Goal: Check status: Check status

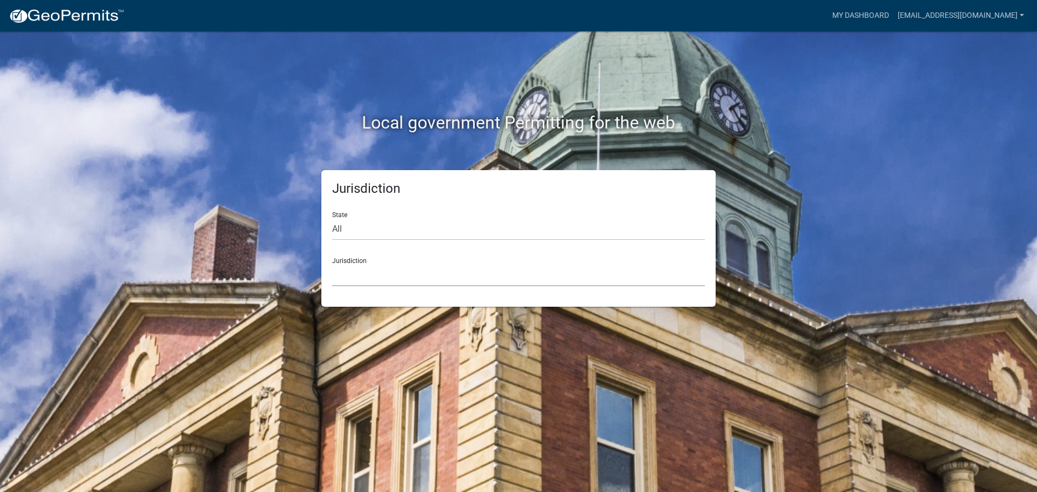
click at [372, 266] on select "[GEOGRAPHIC_DATA], [US_STATE] [GEOGRAPHIC_DATA], [US_STATE][PERSON_NAME][GEOGRA…" at bounding box center [518, 275] width 373 height 22
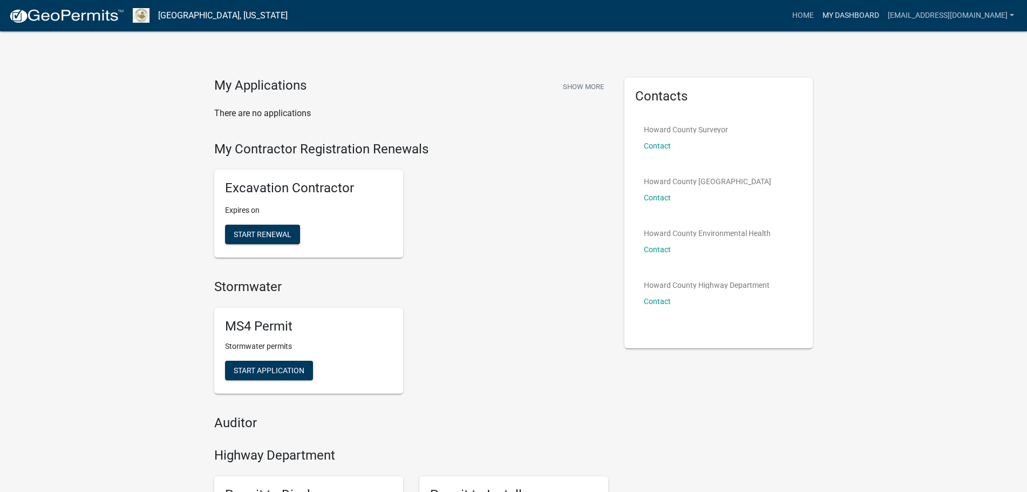
click at [884, 16] on link "My Dashboard" at bounding box center [850, 15] width 65 height 21
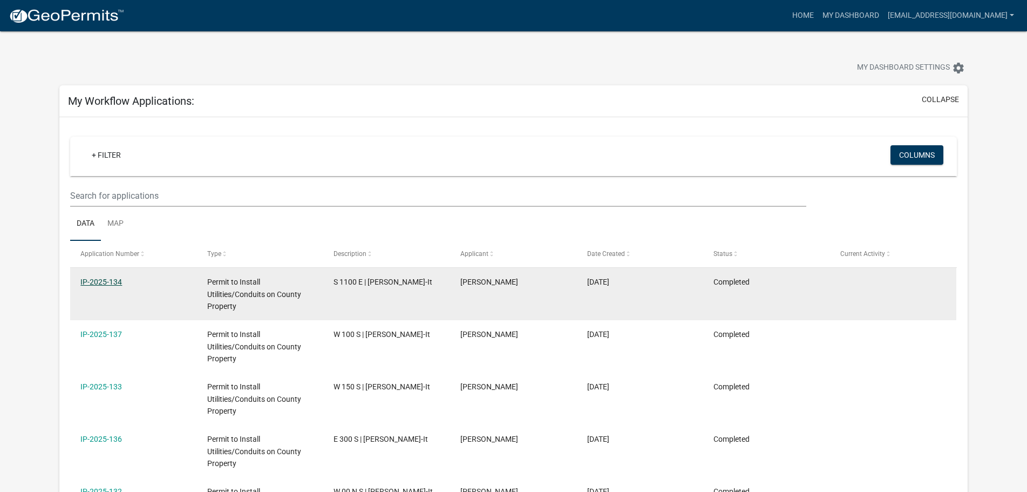
click at [96, 280] on link "IP-2025-134" at bounding box center [101, 282] width 42 height 9
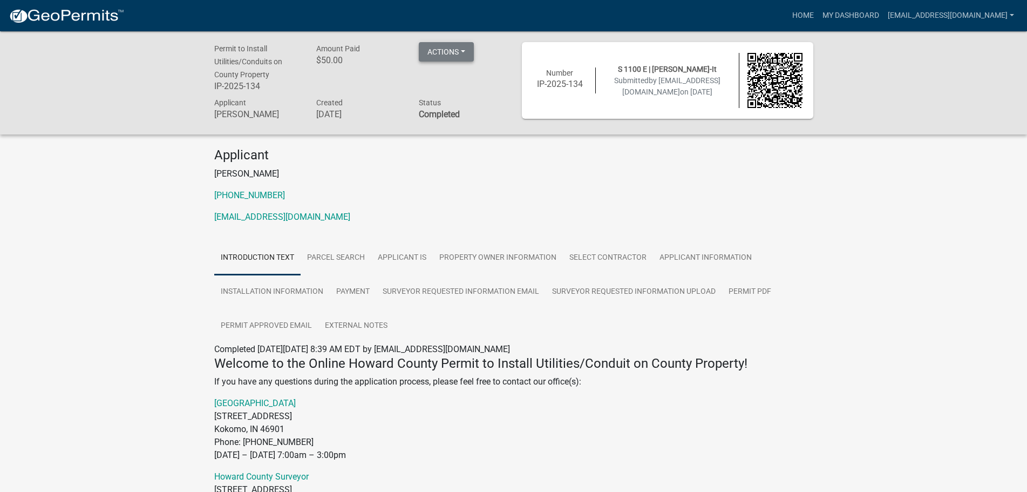
click at [461, 57] on button "Actions" at bounding box center [446, 51] width 55 height 19
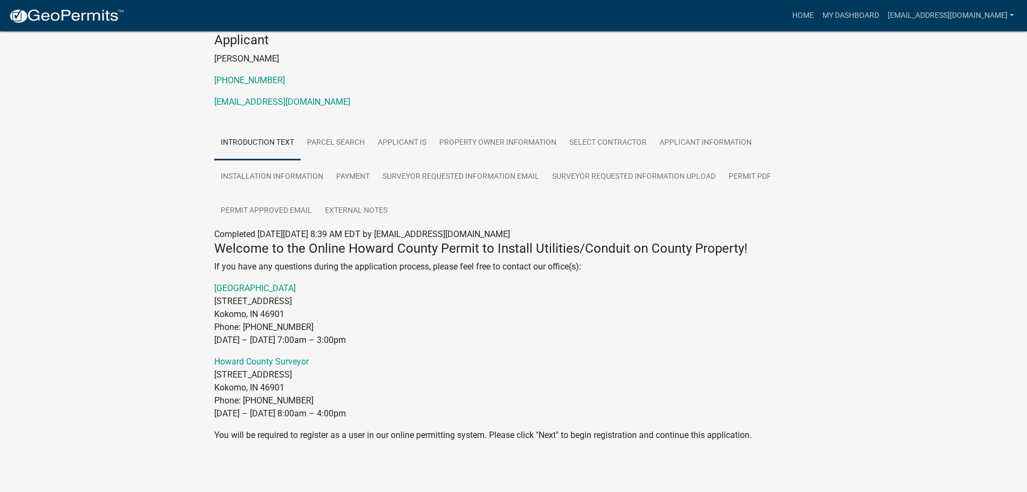
scroll to position [119, 0]
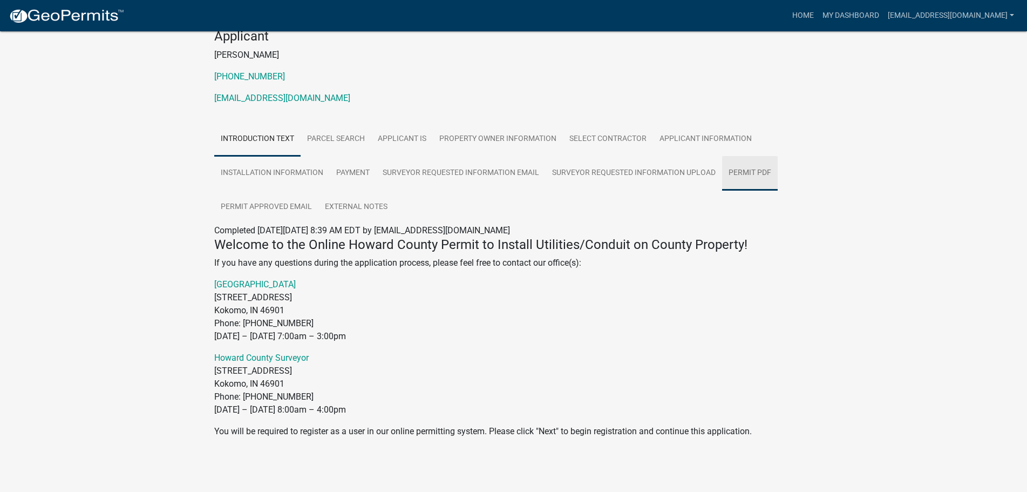
click at [761, 174] on link "Permit PDF" at bounding box center [750, 173] width 56 height 35
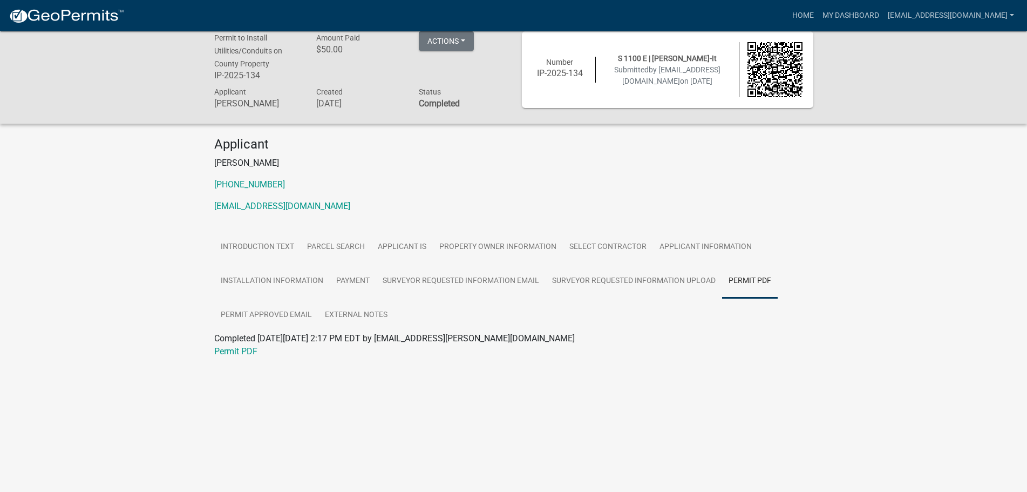
scroll to position [0, 0]
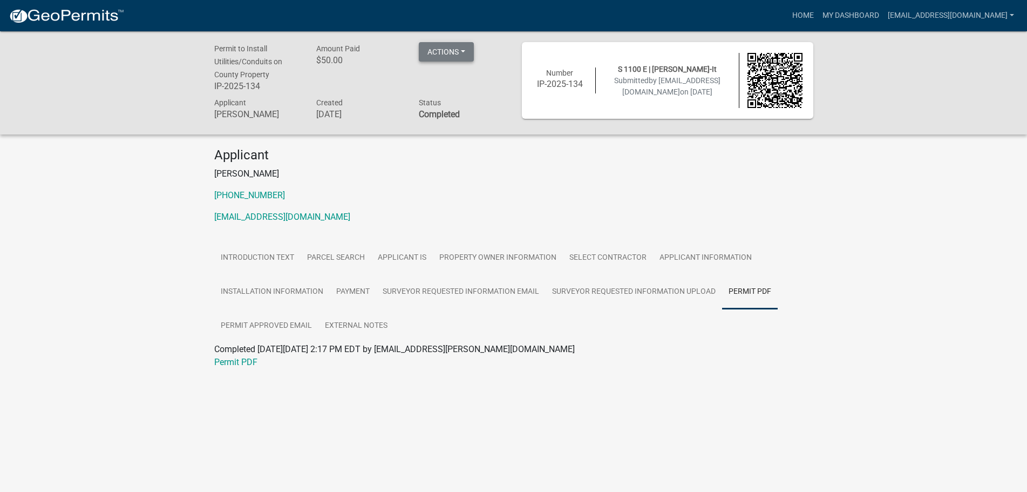
click at [467, 52] on button "Actions" at bounding box center [446, 51] width 55 height 19
click at [405, 187] on div "Applicant [PERSON_NAME] [PHONE_NUMBER] [EMAIL_ADDRESS][DOMAIN_NAME]" at bounding box center [513, 189] width 615 height 85
click at [771, 76] on img at bounding box center [775, 80] width 55 height 55
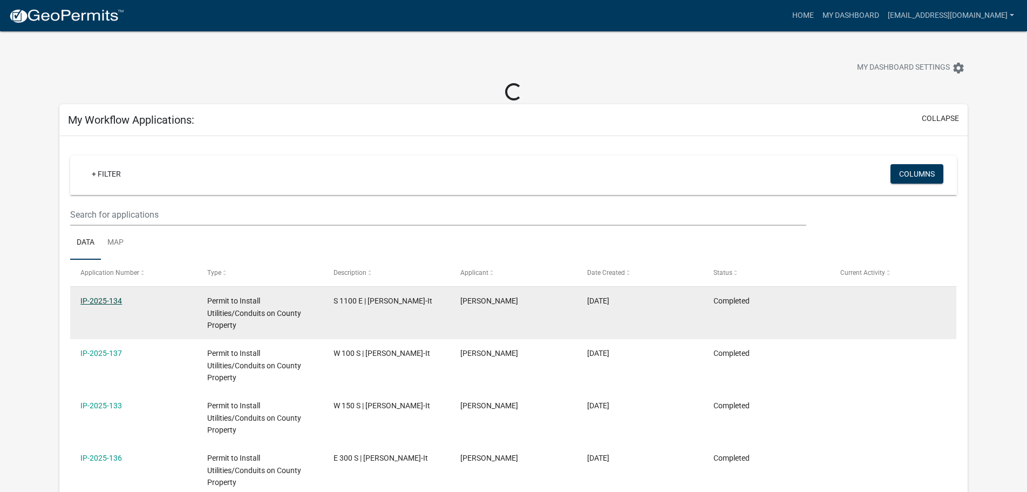
click at [110, 299] on link "IP-2025-134" at bounding box center [101, 300] width 42 height 9
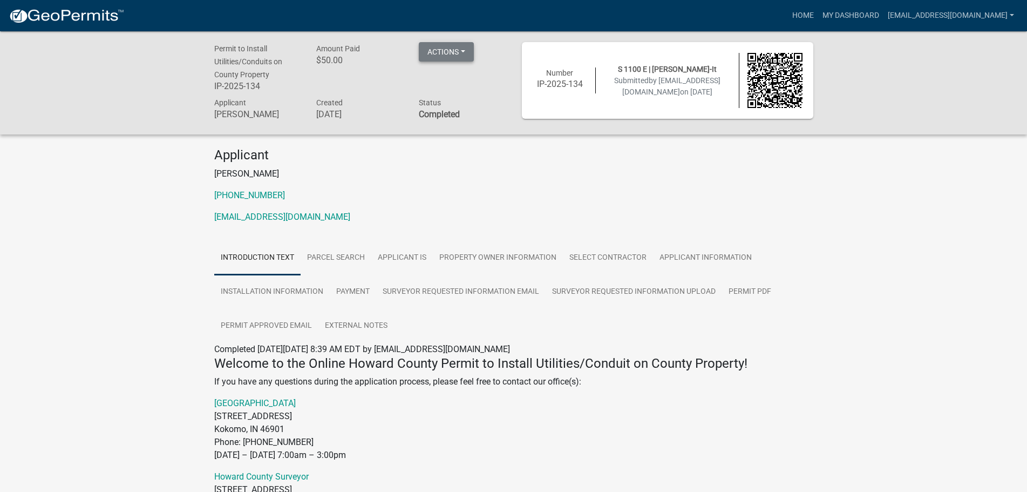
click at [464, 51] on button "Actions" at bounding box center [446, 51] width 55 height 19
click at [539, 153] on h4 "Applicant" at bounding box center [513, 155] width 599 height 16
click at [349, 259] on link "Parcel Search" at bounding box center [336, 258] width 71 height 35
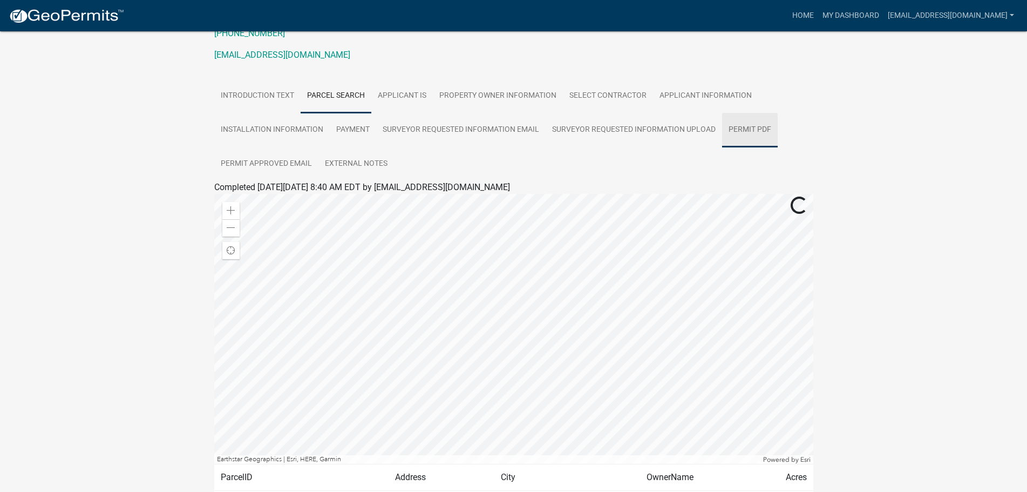
click at [747, 128] on link "Permit PDF" at bounding box center [750, 130] width 56 height 35
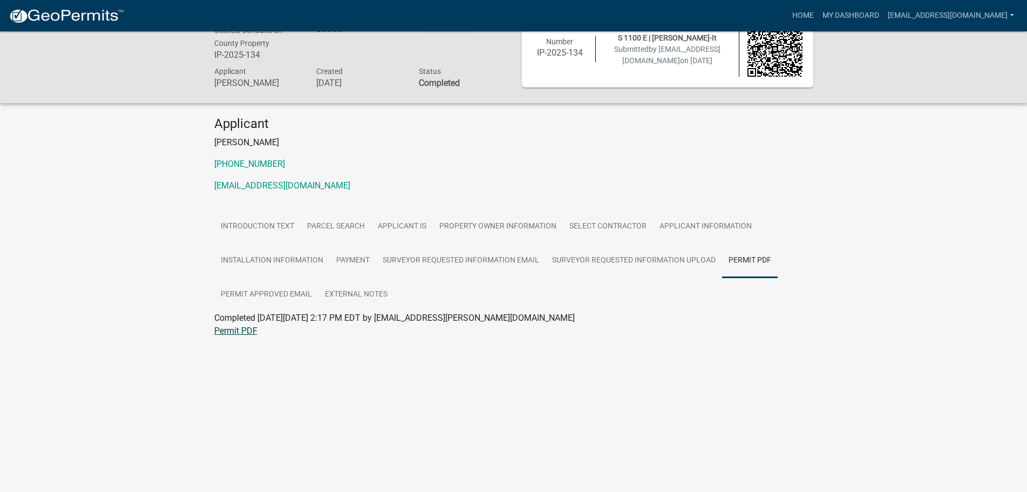
click at [228, 328] on link "Permit PDF" at bounding box center [235, 331] width 43 height 10
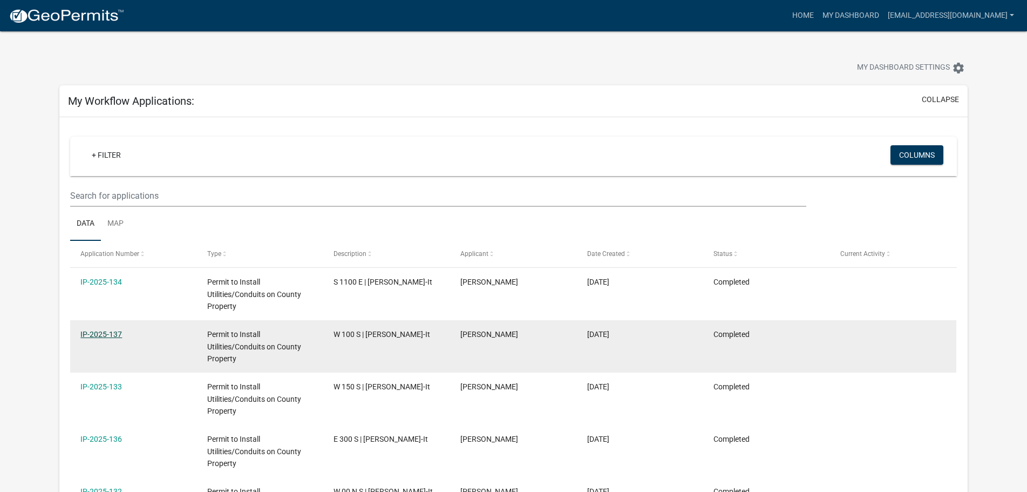
click at [109, 336] on link "IP-2025-137" at bounding box center [101, 334] width 42 height 9
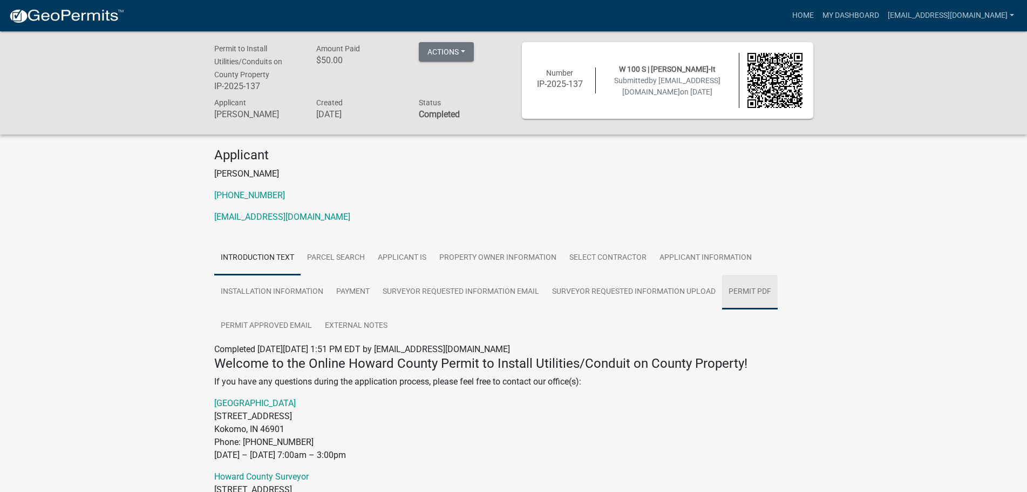
click at [754, 290] on link "Permit PDF" at bounding box center [750, 292] width 56 height 35
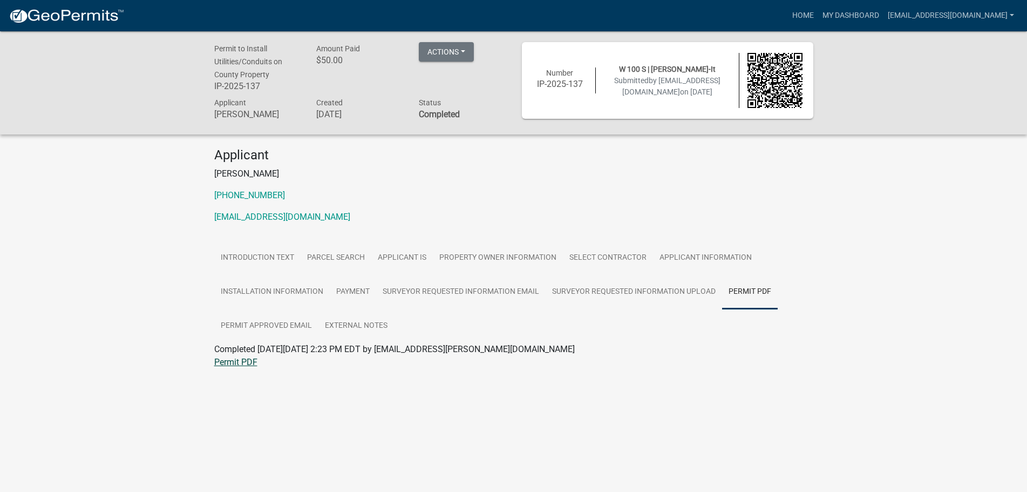
click at [240, 364] on link "Permit PDF" at bounding box center [235, 362] width 43 height 10
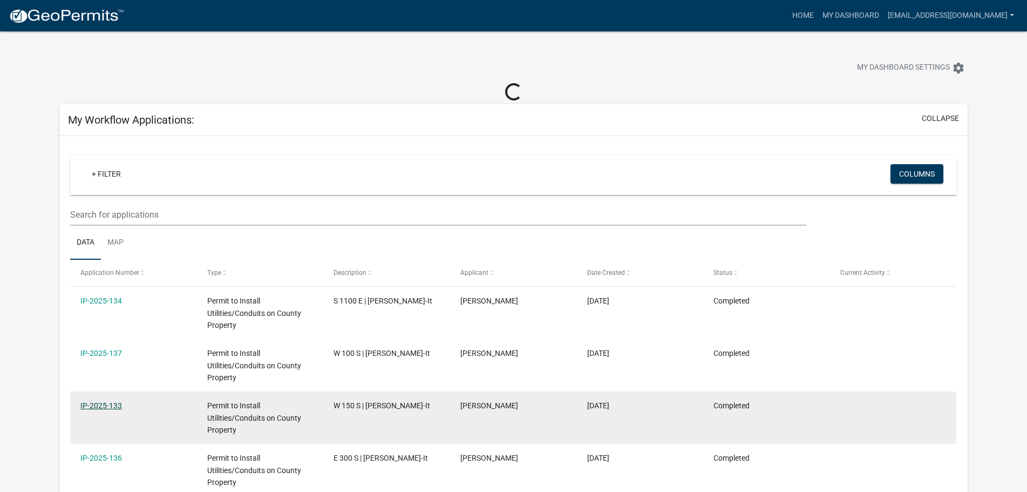
click at [100, 408] on link "IP-2025-133" at bounding box center [101, 405] width 42 height 9
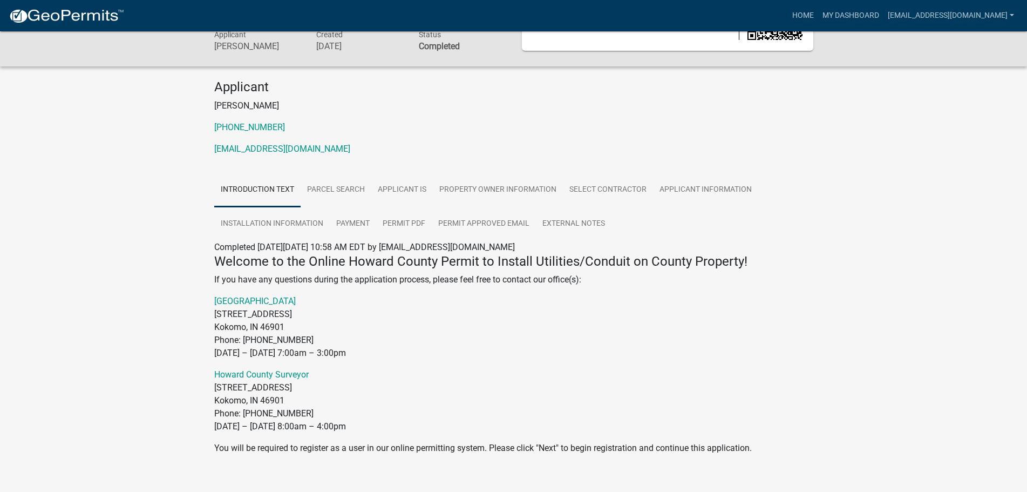
scroll to position [85, 0]
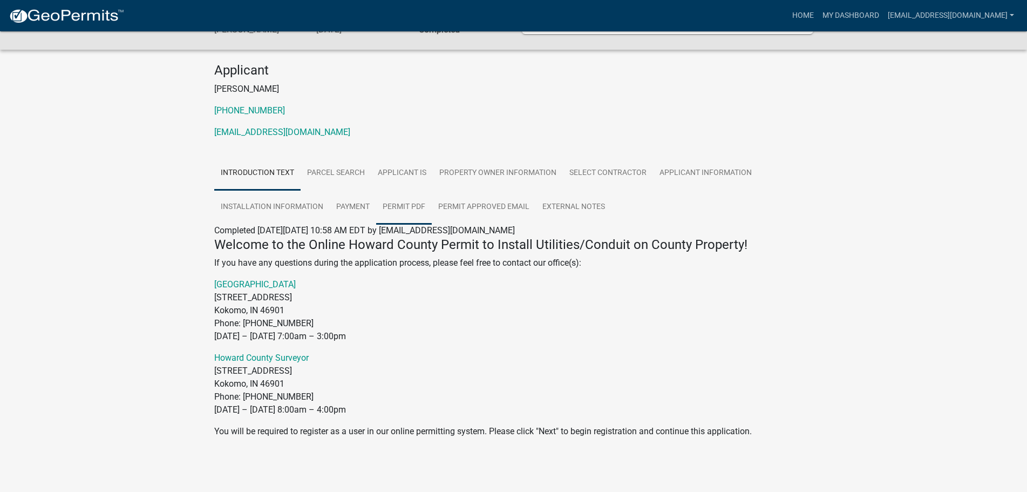
click at [409, 207] on link "Permit PDF" at bounding box center [404, 207] width 56 height 35
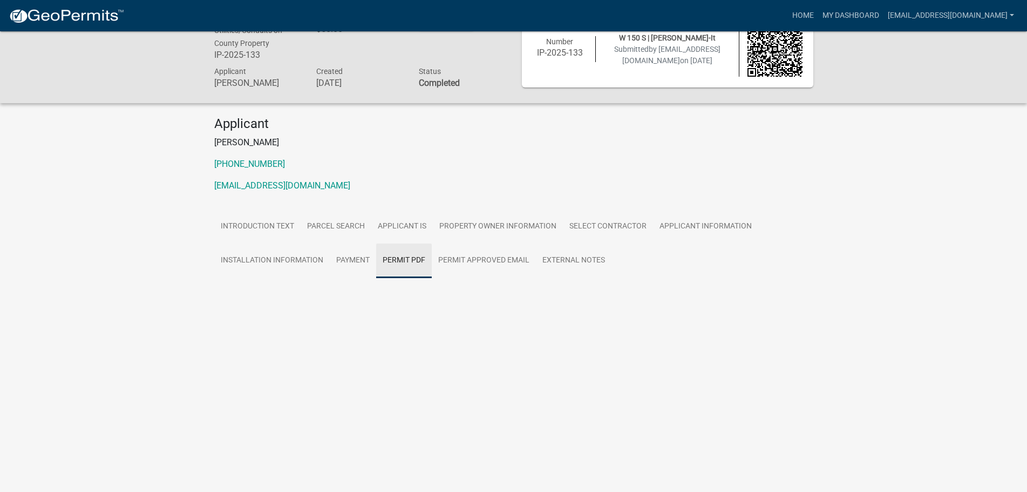
scroll to position [31, 0]
click at [238, 299] on link "Permit PDF" at bounding box center [235, 297] width 43 height 10
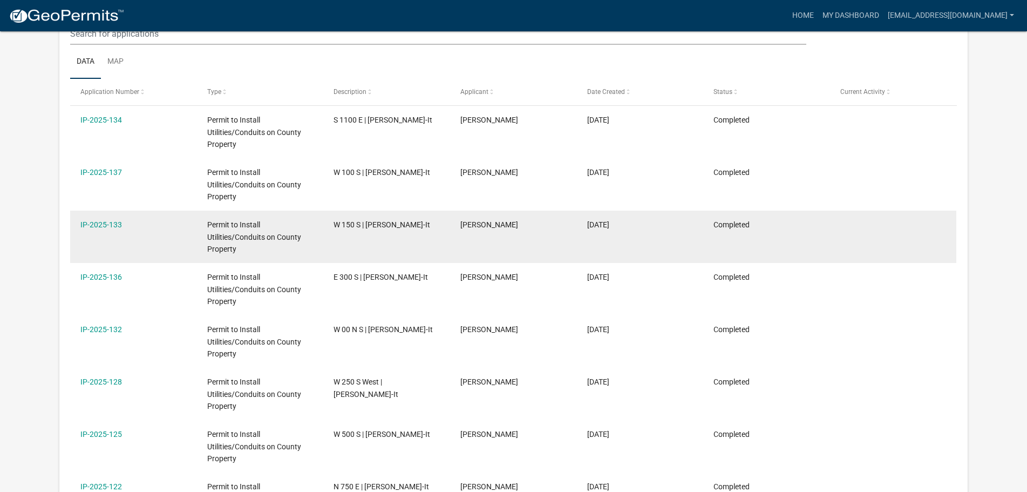
scroll to position [143, 0]
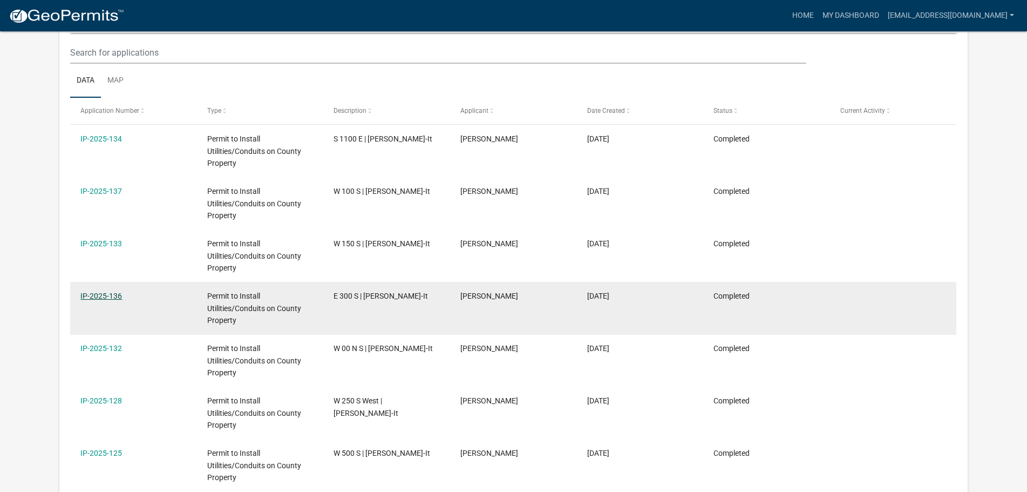
click at [93, 297] on link "IP-2025-136" at bounding box center [101, 296] width 42 height 9
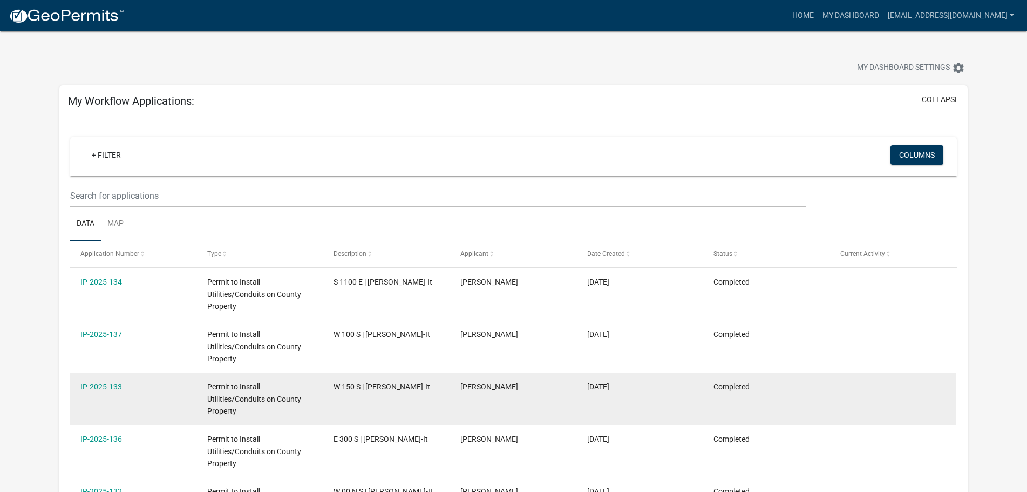
scroll to position [108, 0]
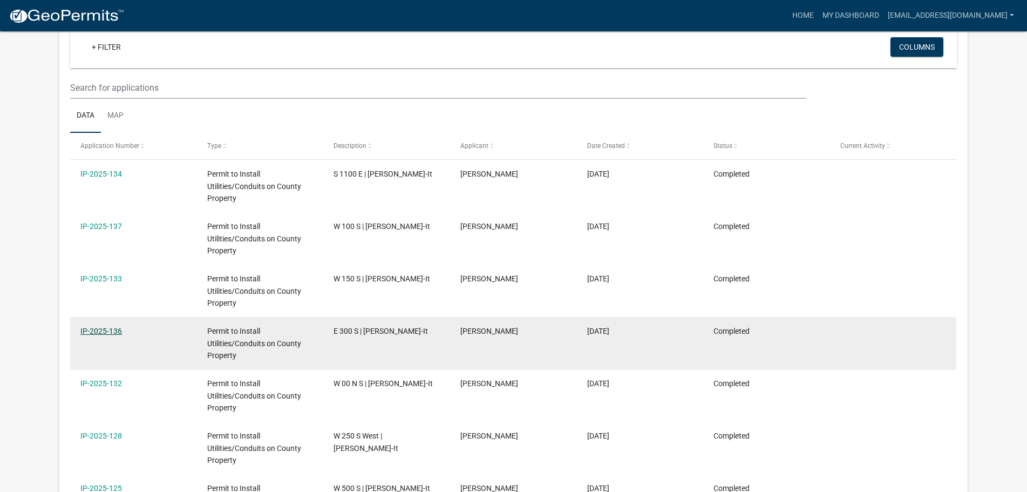
click at [83, 329] on link "IP-2025-136" at bounding box center [101, 331] width 42 height 9
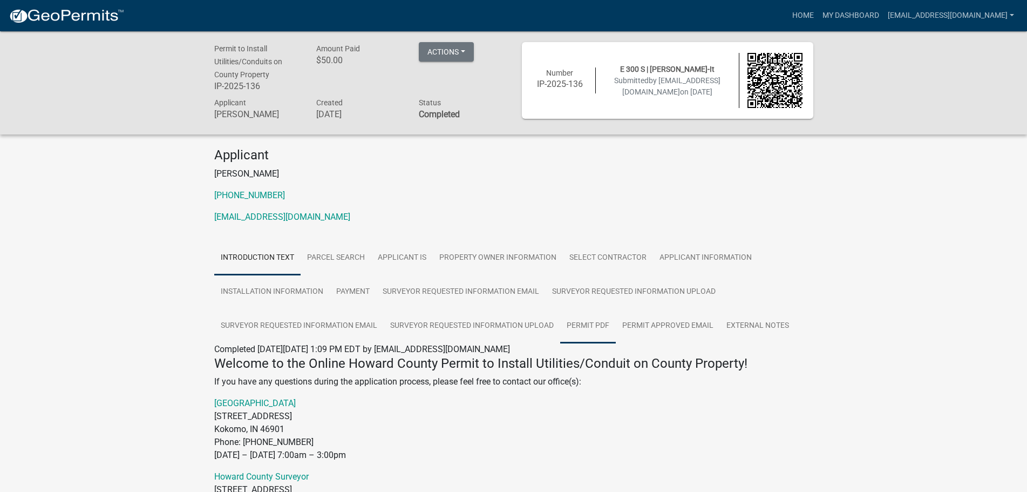
click at [577, 323] on link "Permit PDF" at bounding box center [588, 326] width 56 height 35
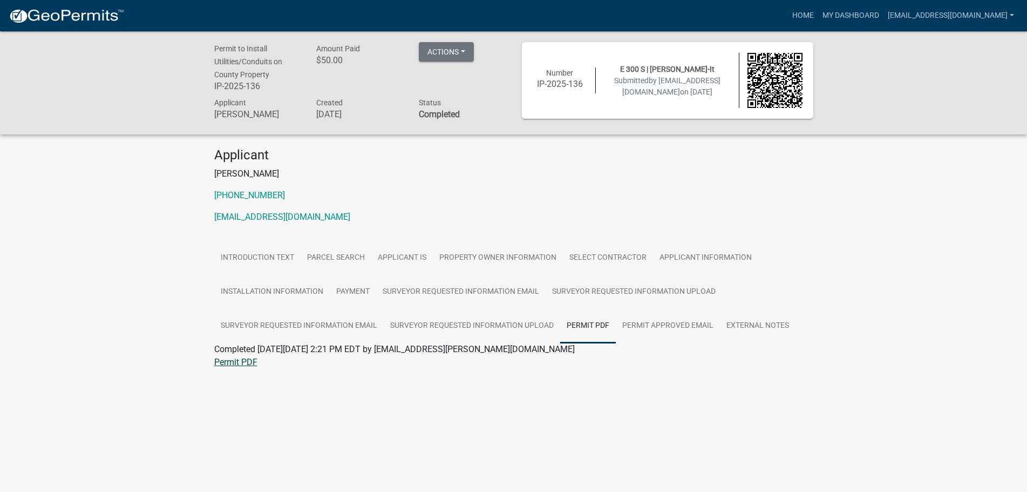
click at [237, 362] on link "Permit PDF" at bounding box center [235, 362] width 43 height 10
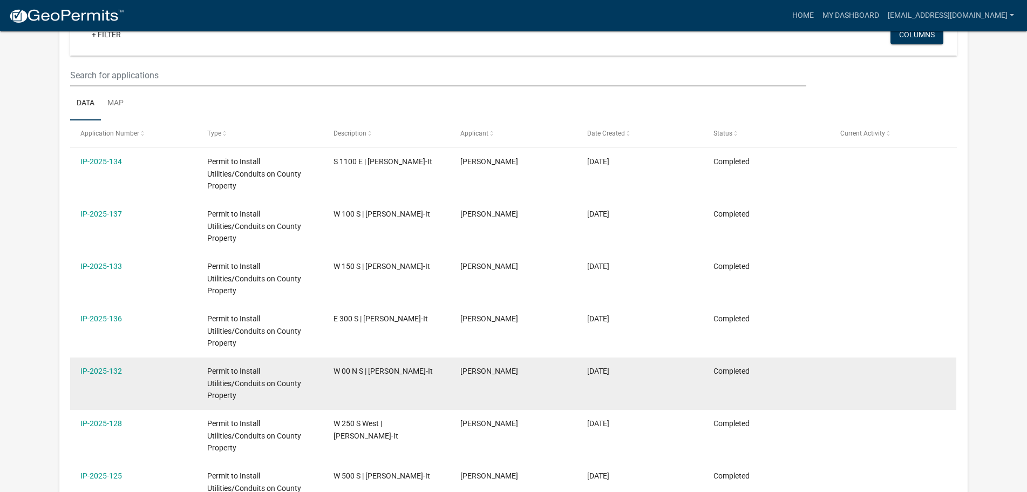
scroll to position [120, 0]
click at [108, 370] on link "IP-2025-132" at bounding box center [101, 371] width 42 height 9
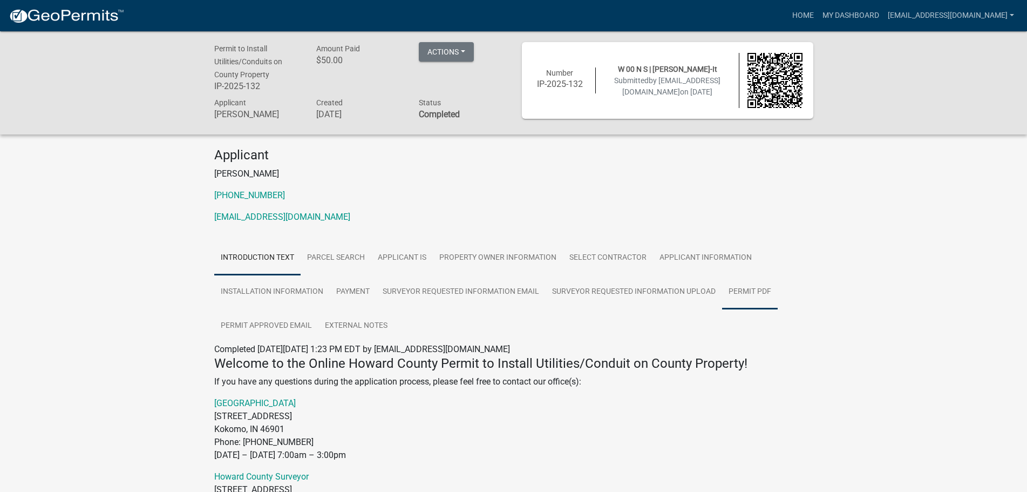
click at [740, 290] on link "Permit PDF" at bounding box center [750, 292] width 56 height 35
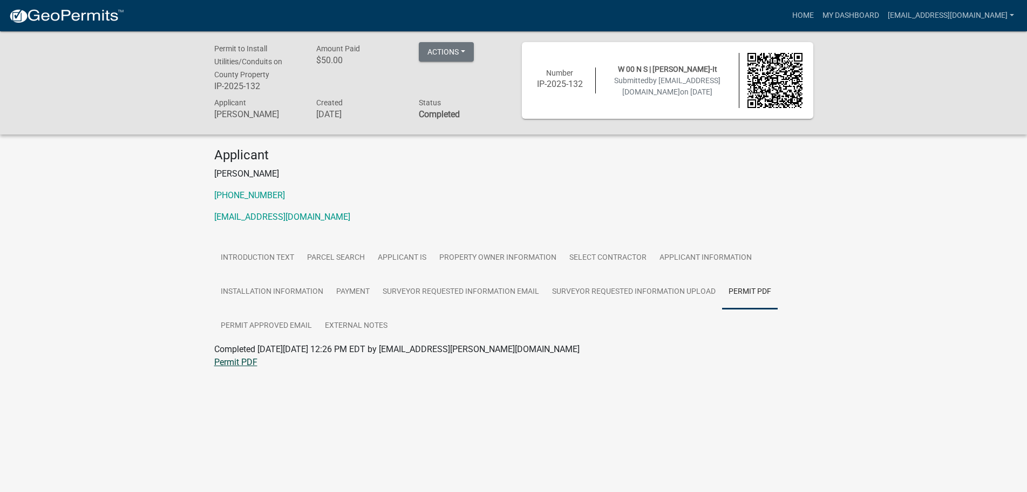
click at [249, 365] on link "Permit PDF" at bounding box center [235, 362] width 43 height 10
click at [239, 364] on link "Permit PDF" at bounding box center [235, 362] width 43 height 10
